Goal: Task Accomplishment & Management: Manage account settings

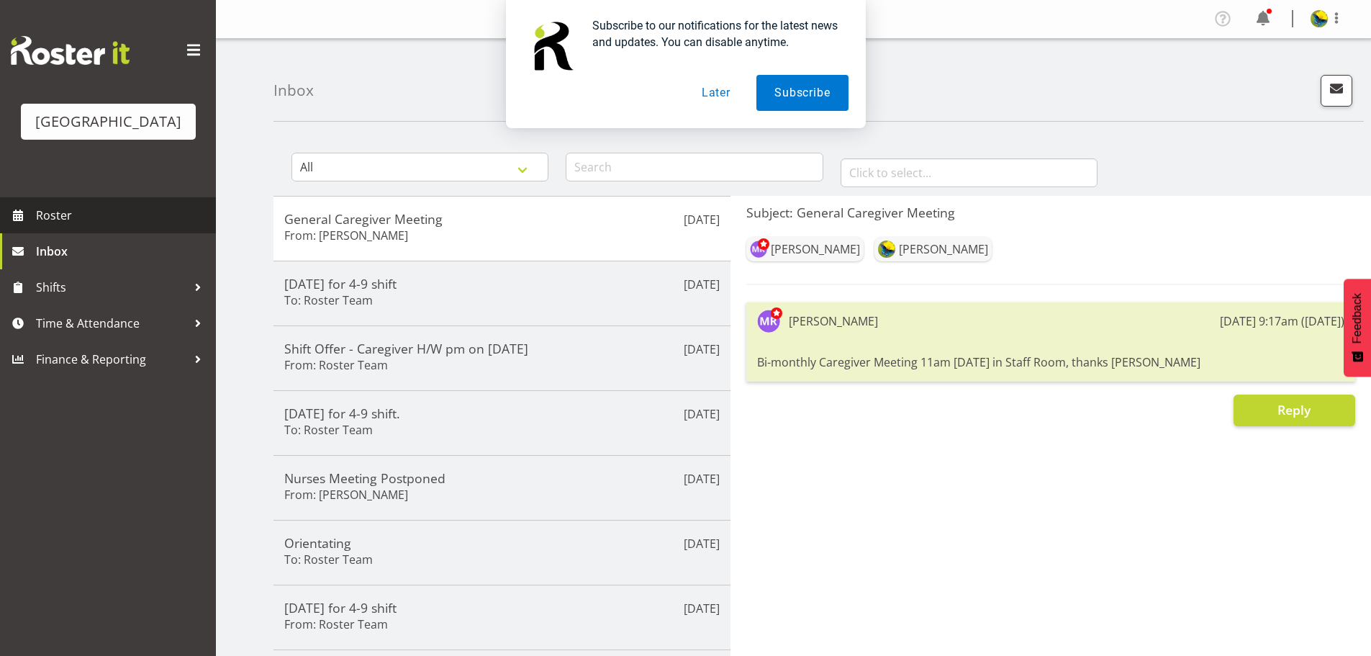
click at [76, 226] on span "Roster" at bounding box center [122, 215] width 173 height 22
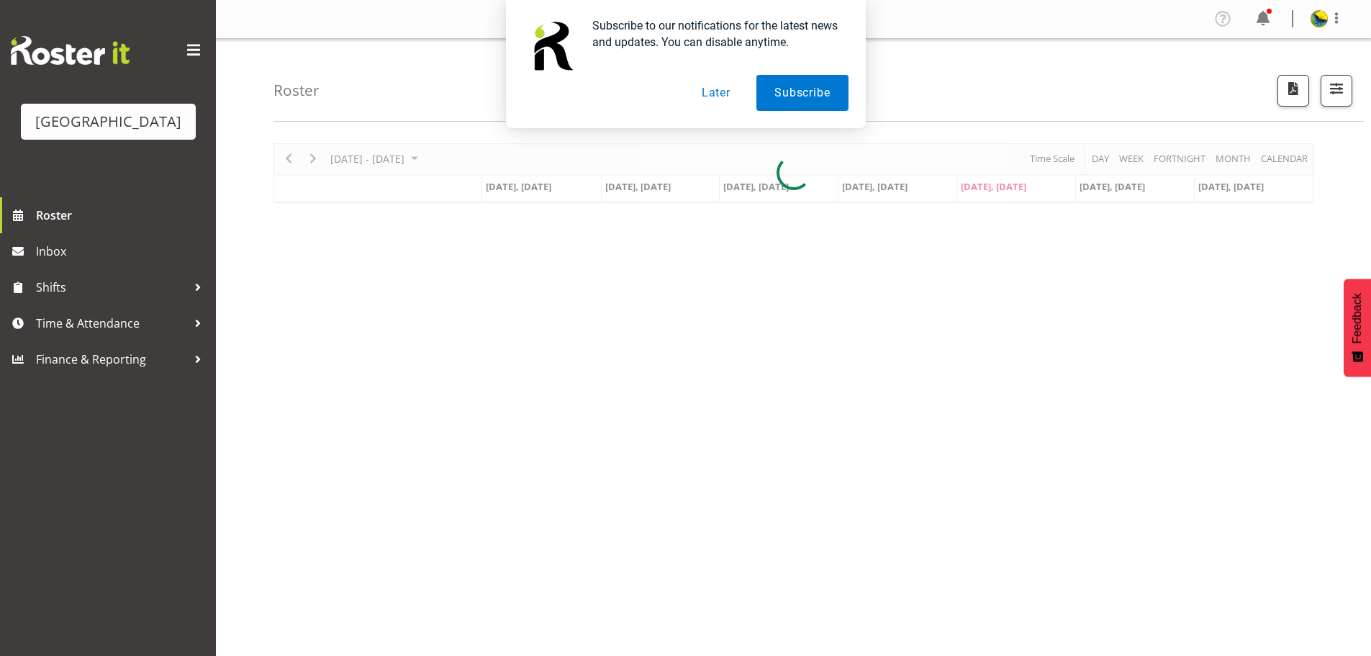
click at [1328, 101] on div "Subscribe to our notifications for the latest news and updates. You can disable…" at bounding box center [685, 64] width 1371 height 128
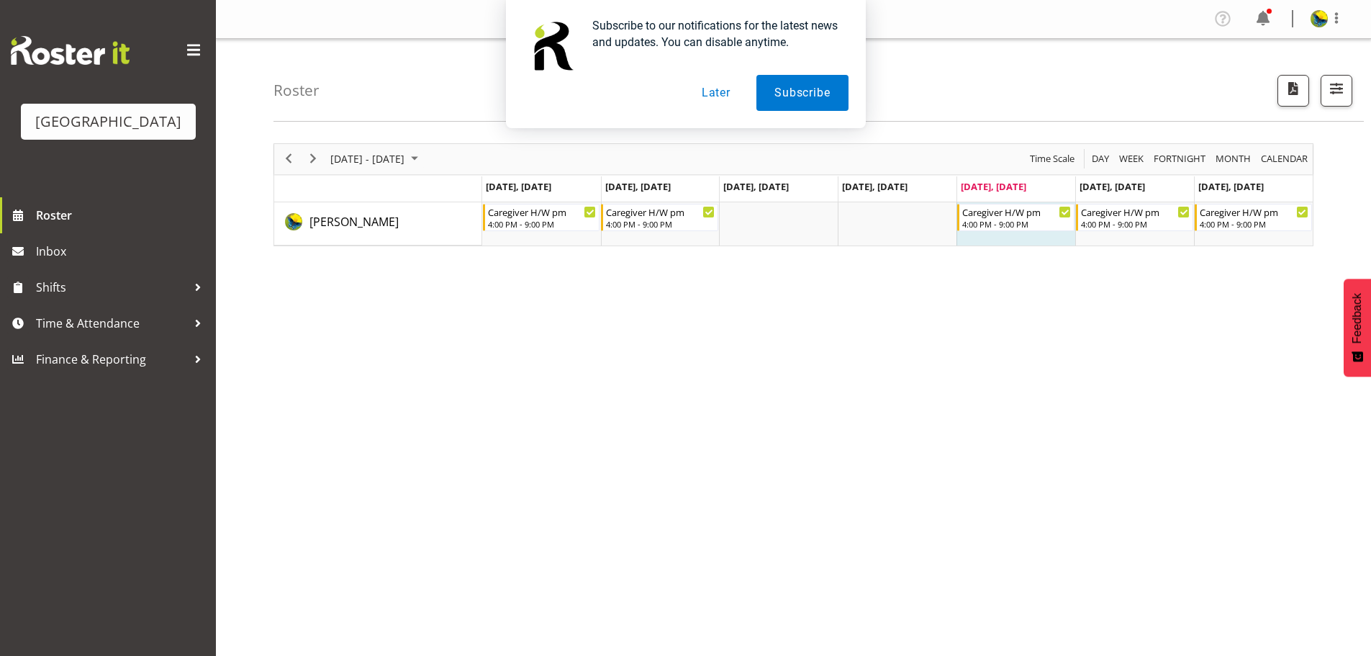
click at [1331, 93] on div "Subscribe to our notifications for the latest news and updates. You can disable…" at bounding box center [685, 64] width 1371 height 128
click at [1334, 93] on div "Subscribe to our notifications for the latest news and updates. You can disable…" at bounding box center [685, 64] width 1371 height 128
click at [805, 89] on button "Subscribe" at bounding box center [801, 93] width 91 height 36
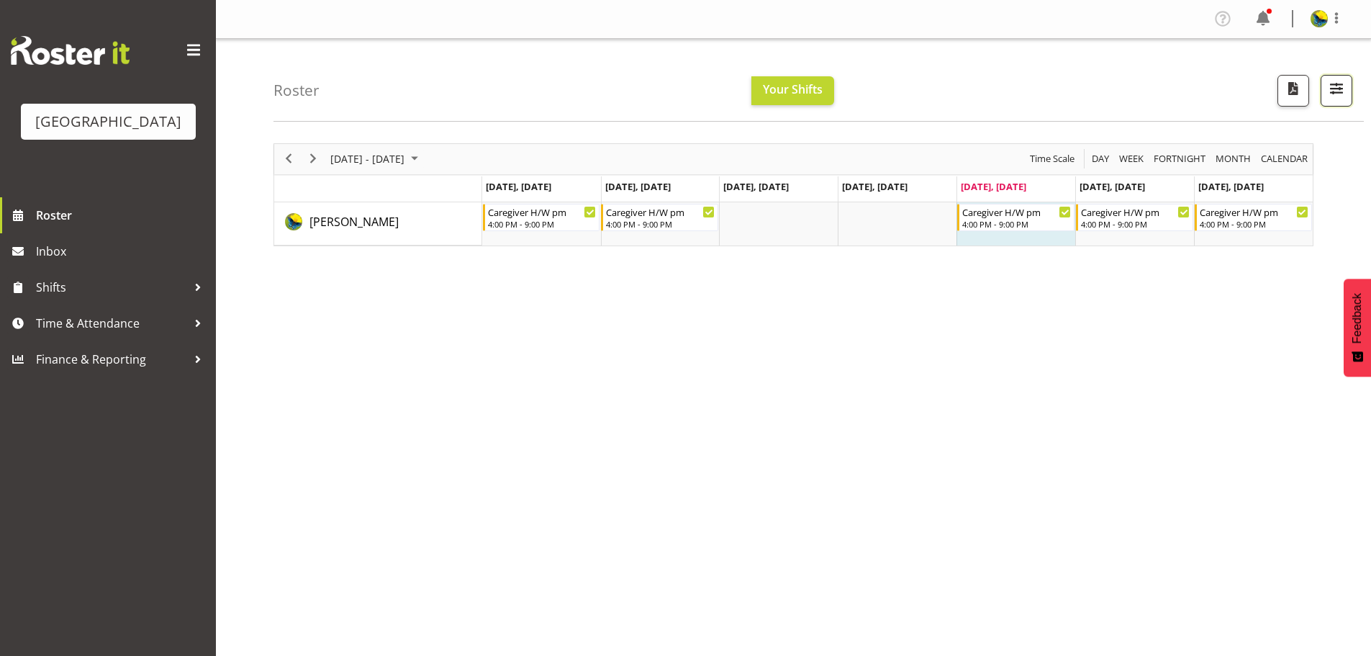
click at [1330, 98] on span "button" at bounding box center [1336, 88] width 19 height 19
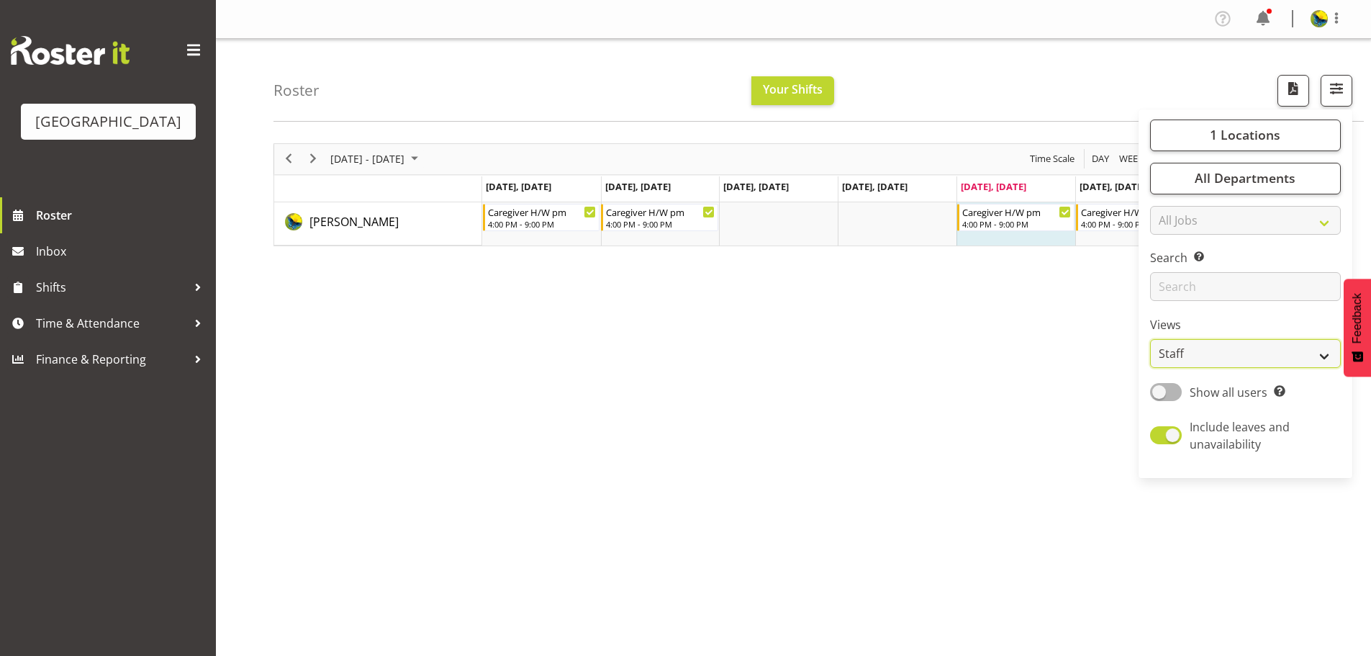
click at [1188, 368] on select "Staff Role Shift - Horizontal Shift - Vertical Staff - Location" at bounding box center [1245, 353] width 191 height 29
select select "shift"
click at [1150, 368] on select "Staff Role Shift - Horizontal Shift - Vertical Staff - Location" at bounding box center [1245, 353] width 191 height 29
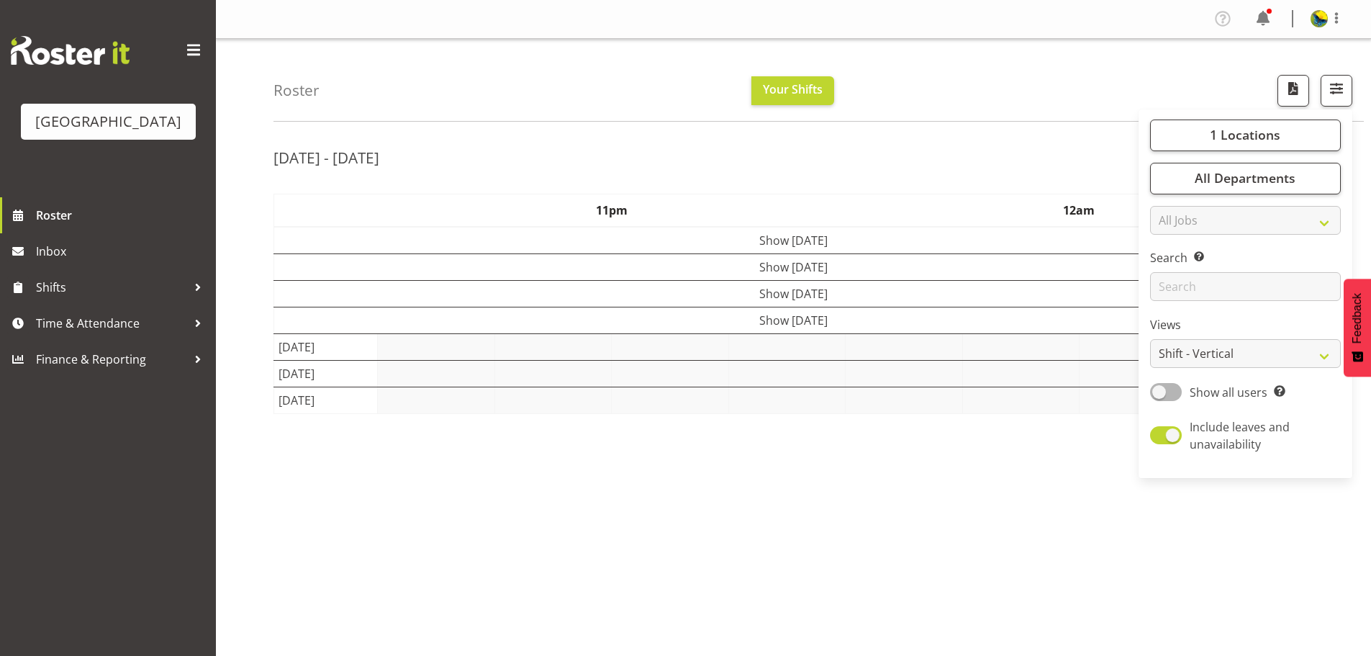
click at [1048, 88] on div "Roster Your Shifts 1 Locations Clear Parkwood Kitchen Parkwood Nurses Select Al…" at bounding box center [818, 80] width 1090 height 83
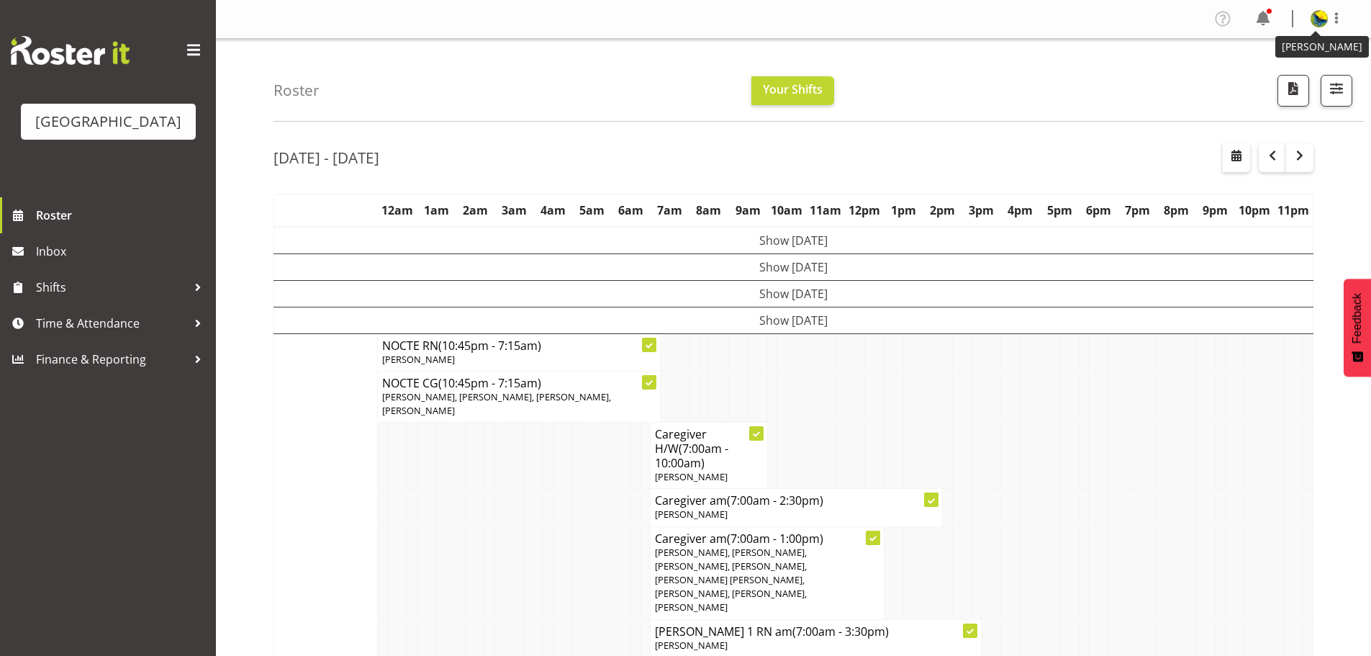
click at [1311, 24] on img at bounding box center [1319, 18] width 17 height 17
click at [128, 226] on span "Roster" at bounding box center [122, 215] width 173 height 22
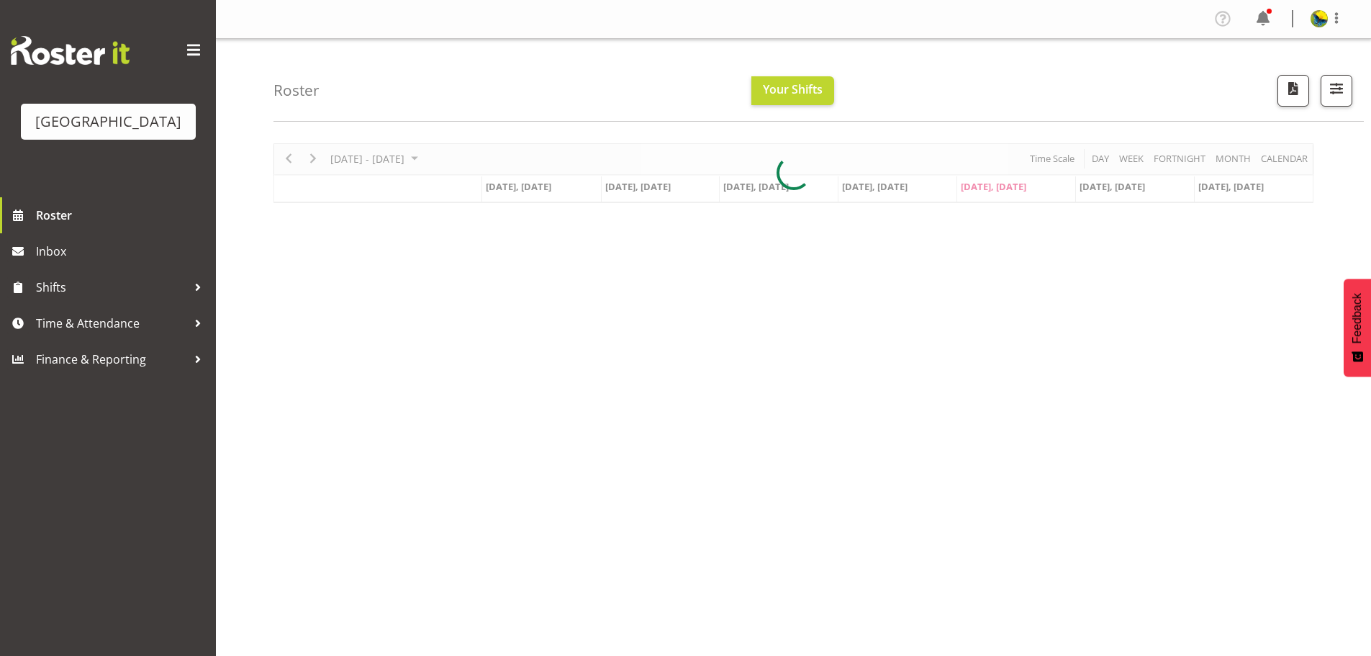
click at [1288, 167] on div at bounding box center [793, 173] width 1040 height 60
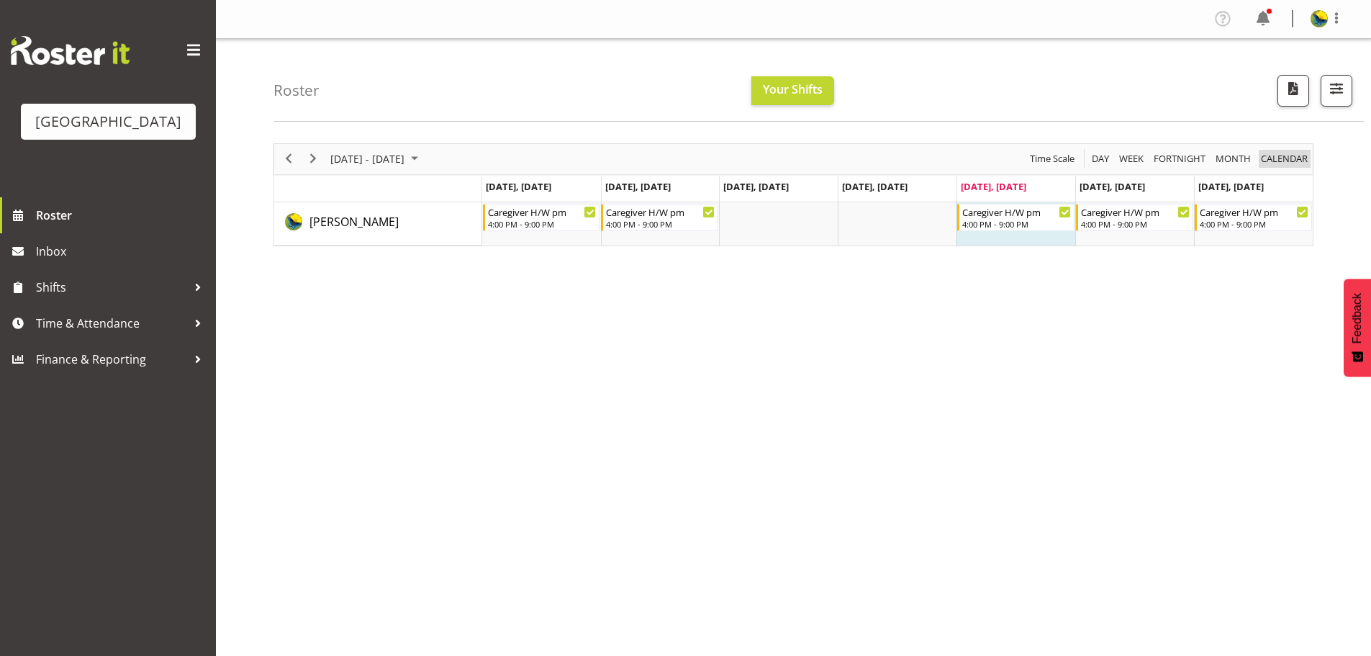
click at [1288, 167] on span "calendar" at bounding box center [1285, 159] width 50 height 18
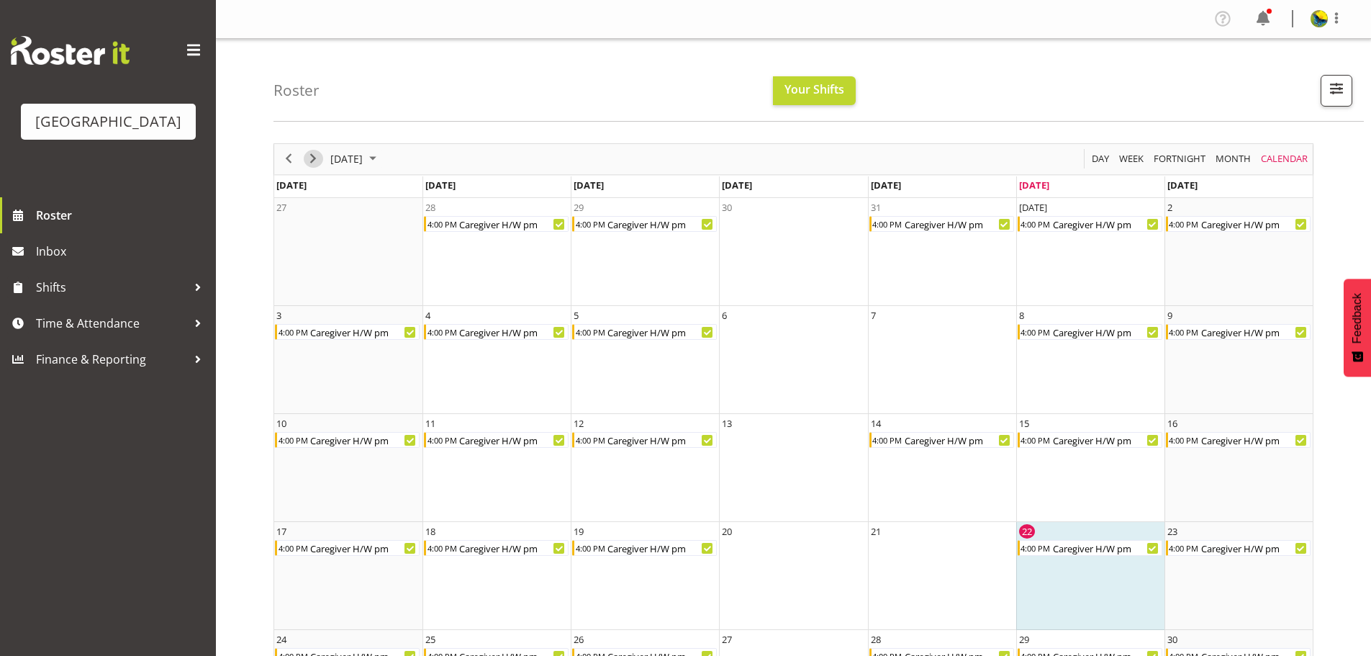
click at [313, 163] on span "Next" at bounding box center [312, 159] width 17 height 18
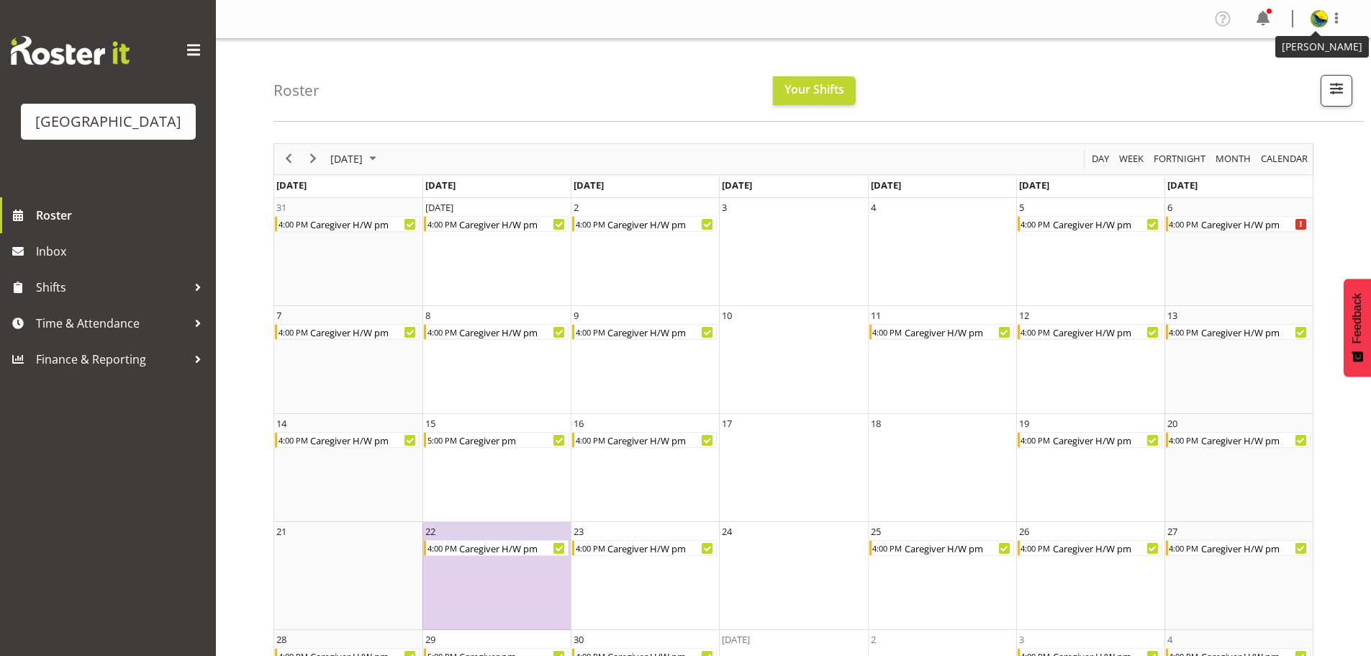
click at [1321, 24] on img at bounding box center [1319, 18] width 17 height 17
click at [1058, 105] on div "Roster Your Shifts 1 Locations Clear Parkwood Kitchen Parkwood Nurses Select Al…" at bounding box center [818, 80] width 1090 height 83
click at [1321, 99] on button "button" at bounding box center [1337, 91] width 32 height 32
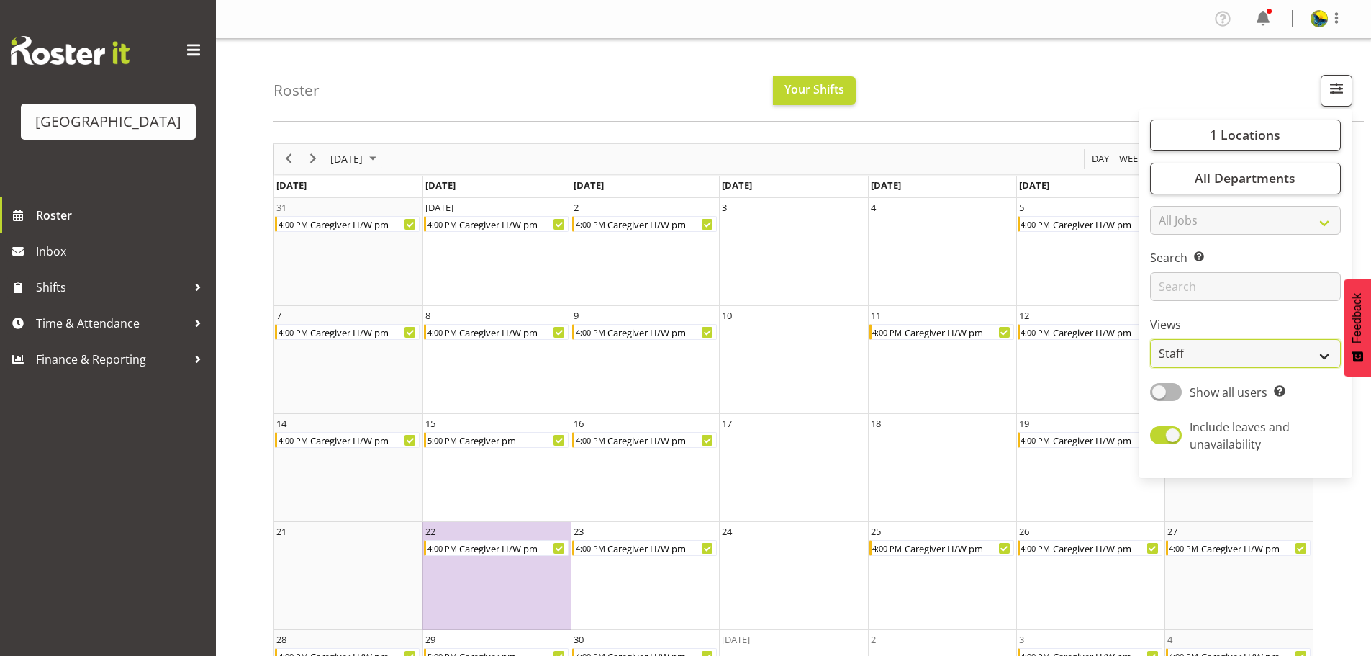
click at [1190, 368] on select "Staff Role Shift - Horizontal Shift - Vertical Staff - Location" at bounding box center [1245, 353] width 191 height 29
select select "shiftH"
click at [1150, 368] on select "Staff Role Shift - Horizontal Shift - Vertical Staff - Location" at bounding box center [1245, 353] width 191 height 29
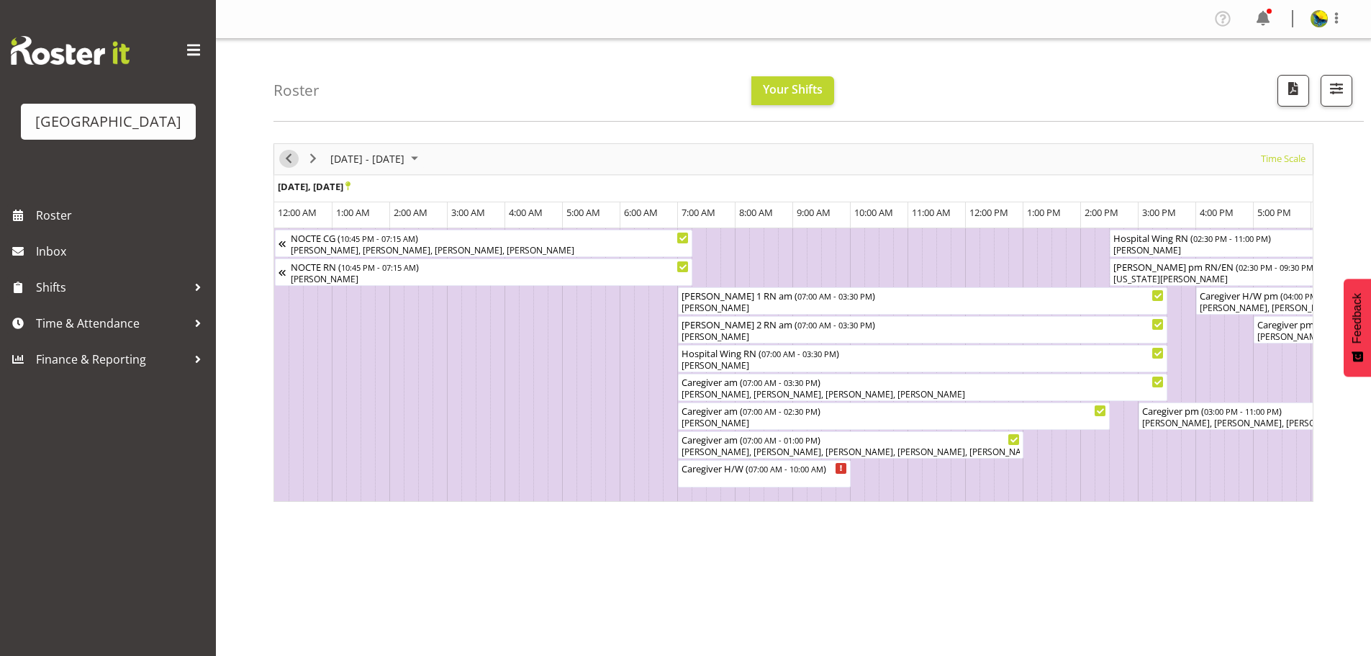
click at [293, 168] on span "Previous" at bounding box center [288, 159] width 17 height 18
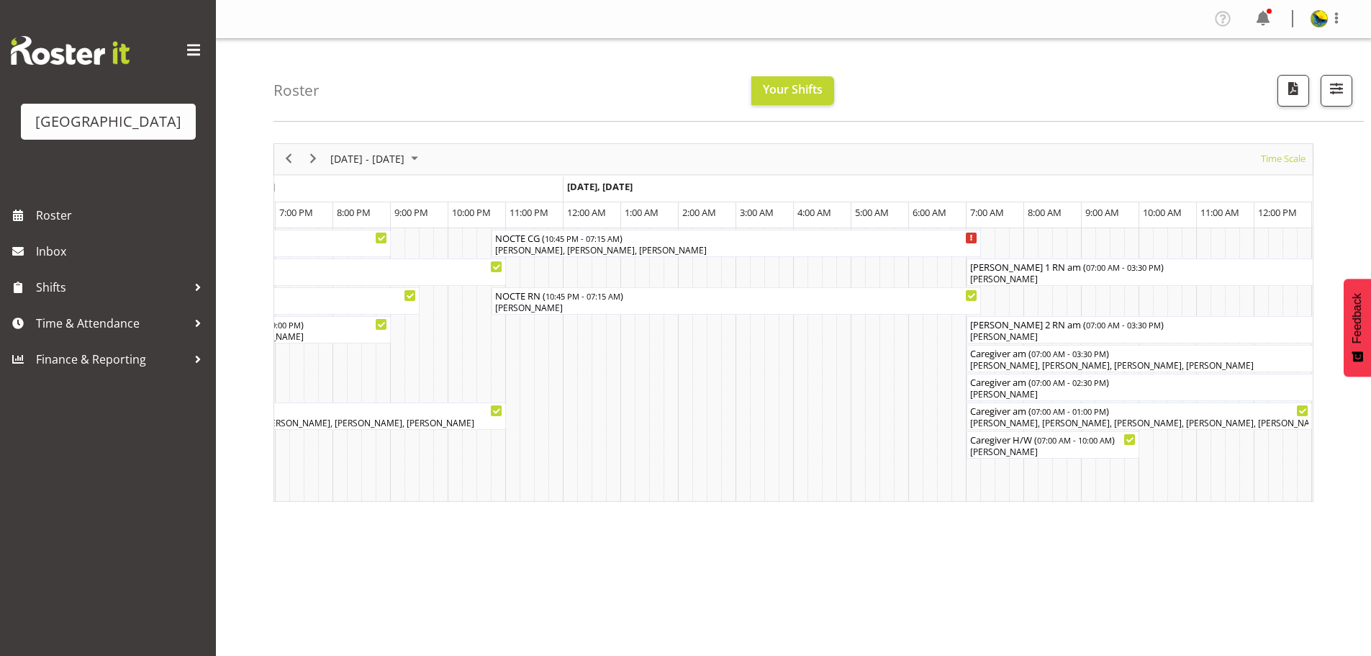
scroll to position [0, 2331]
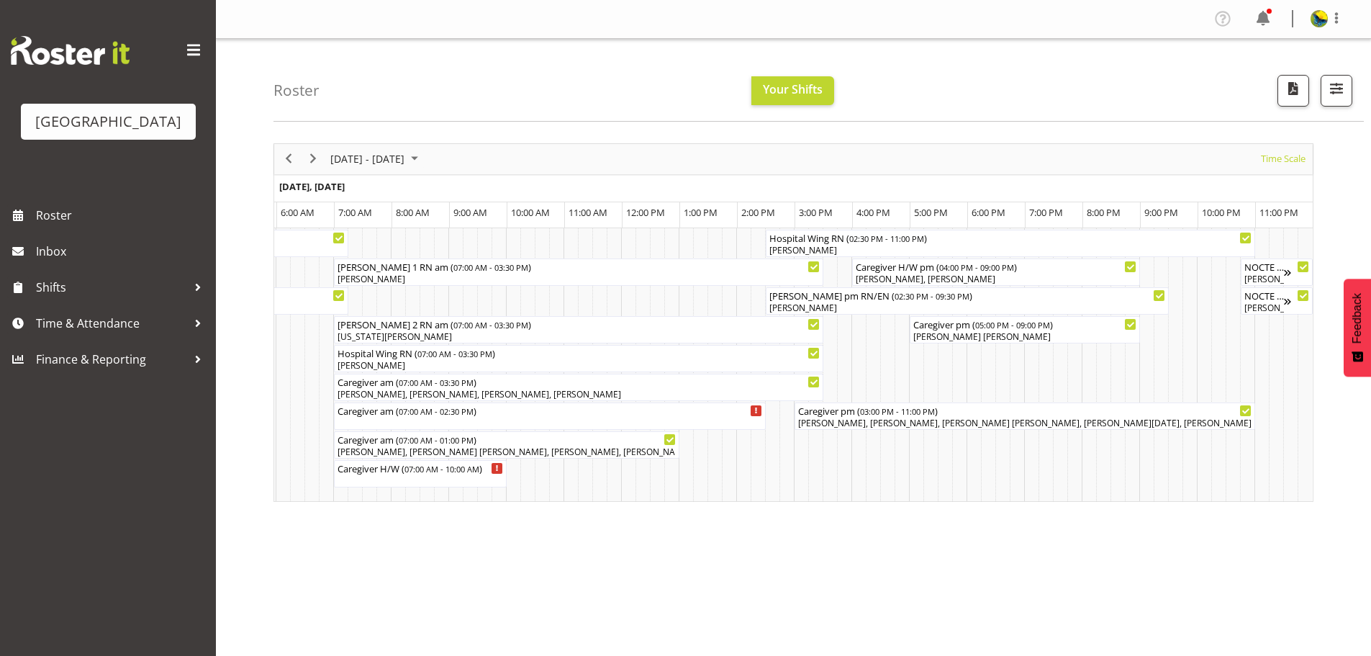
click at [1312, 28] on div at bounding box center [1328, 18] width 35 height 19
click at [1276, 84] on link "Log Out" at bounding box center [1276, 76] width 138 height 26
